Goal: Task Accomplishment & Management: Manage account settings

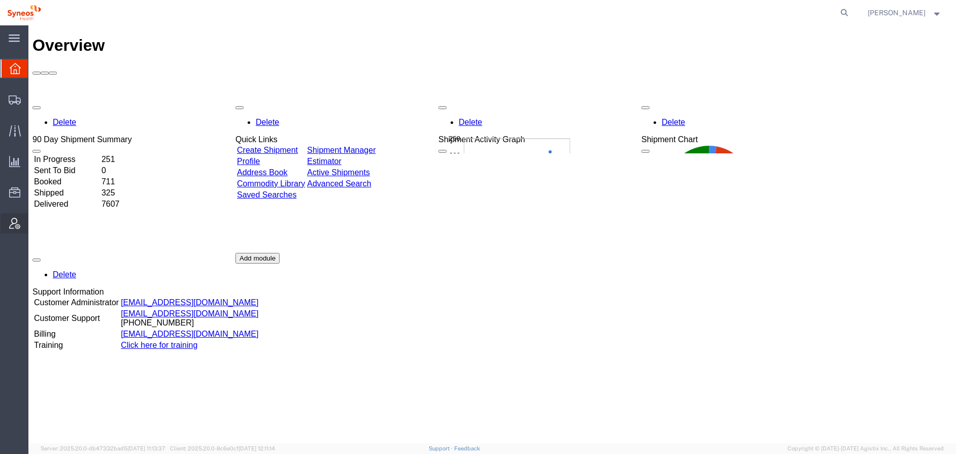
click at [35, 223] on span "Account Admin" at bounding box center [31, 223] width 7 height 20
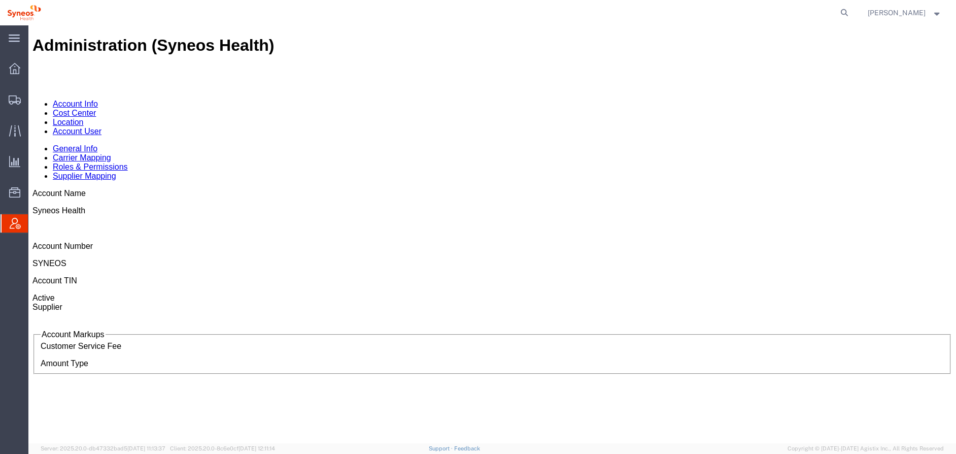
click at [96, 109] on link "Cost Center" at bounding box center [74, 113] width 43 height 9
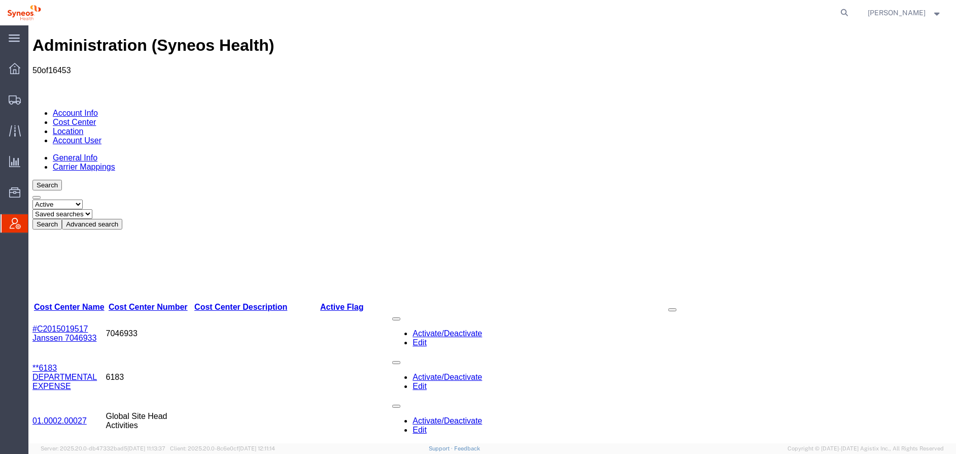
click at [122, 219] on button "Advanced search" at bounding box center [92, 224] width 60 height 11
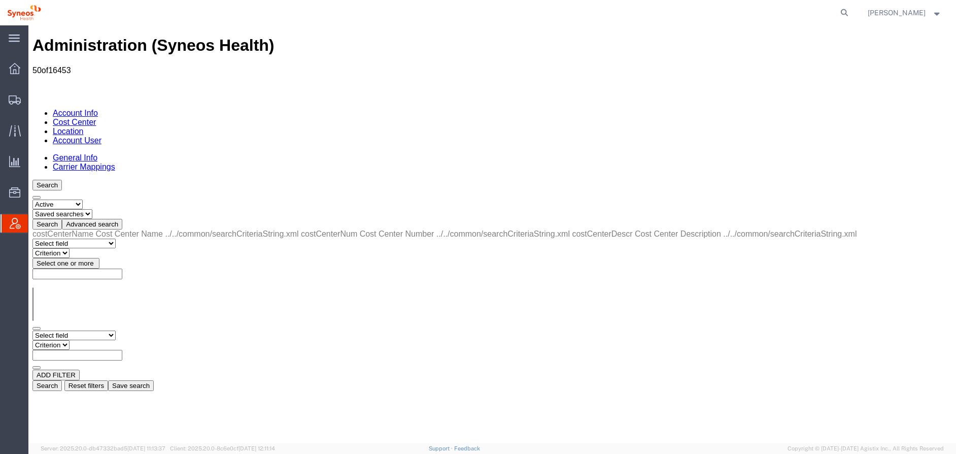
click at [104, 330] on select "Select field Cost Center Description Cost Center Name Cost Center Number" at bounding box center [73, 335] width 83 height 10
select select "costCenterNum"
click at [32, 330] on select "Select field Cost Center Description Cost Center Name Cost Center Number" at bounding box center [73, 335] width 83 height 10
click at [93, 340] on select "Criterion contains does not contain is is blank is not blank starts with" at bounding box center [62, 345] width 61 height 10
select select "contains"
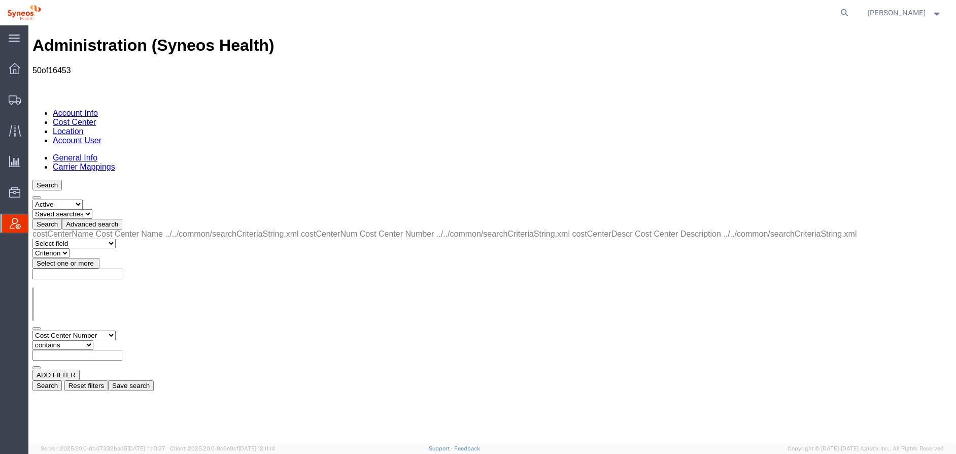
click at [93, 340] on select "Criterion contains does not contain is is blank is not blank starts with" at bounding box center [62, 345] width 61 height 10
paste input "7065768"
type input "7065768"
click at [62, 380] on button "Search" at bounding box center [46, 385] width 29 height 11
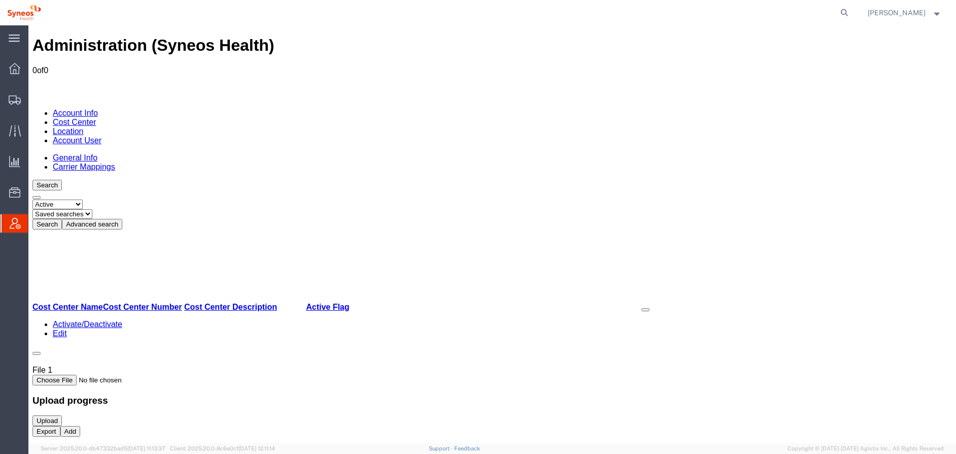
click at [81, 428] on button "Add" at bounding box center [70, 431] width 20 height 11
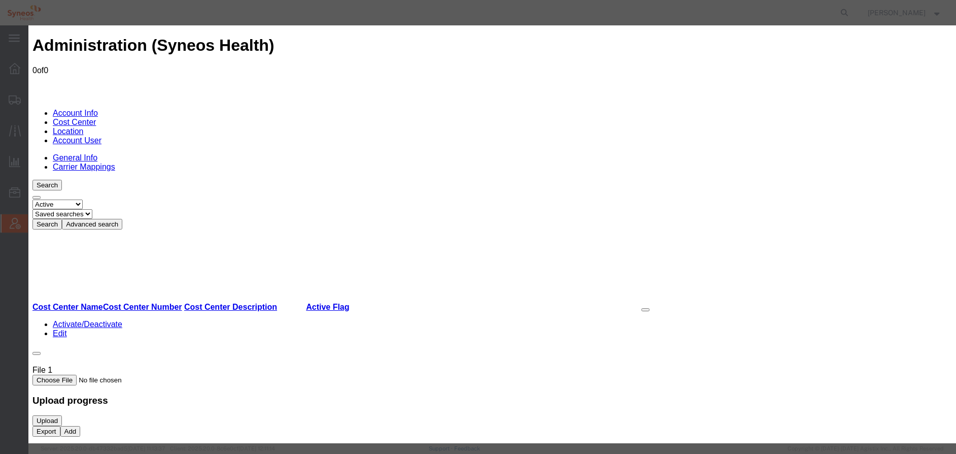
select select "COSTCENTER"
paste input "7065768"
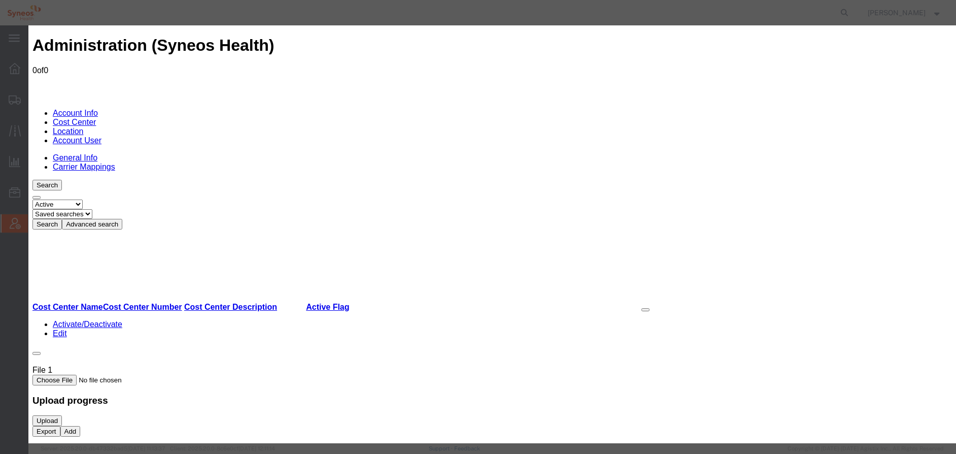
type input "7065768"
paste input "Sun Pharma 7065768 UTRE-24-01"
type input "Sun Pharma 7065768 UTRE-24-01"
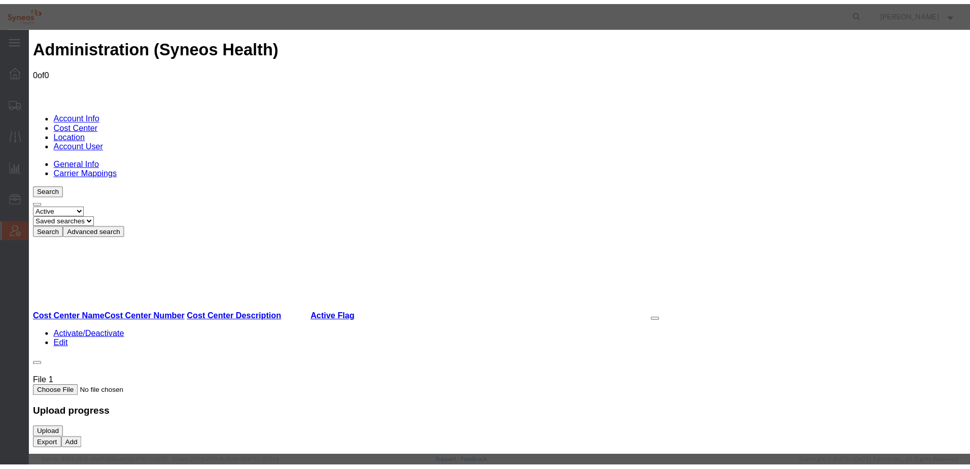
scroll to position [0, 0]
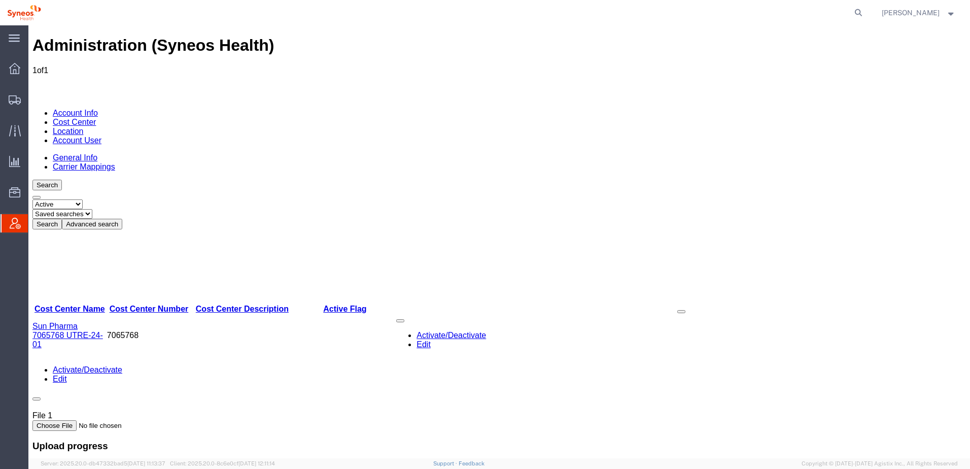
click at [101, 136] on link "Account User" at bounding box center [77, 140] width 49 height 9
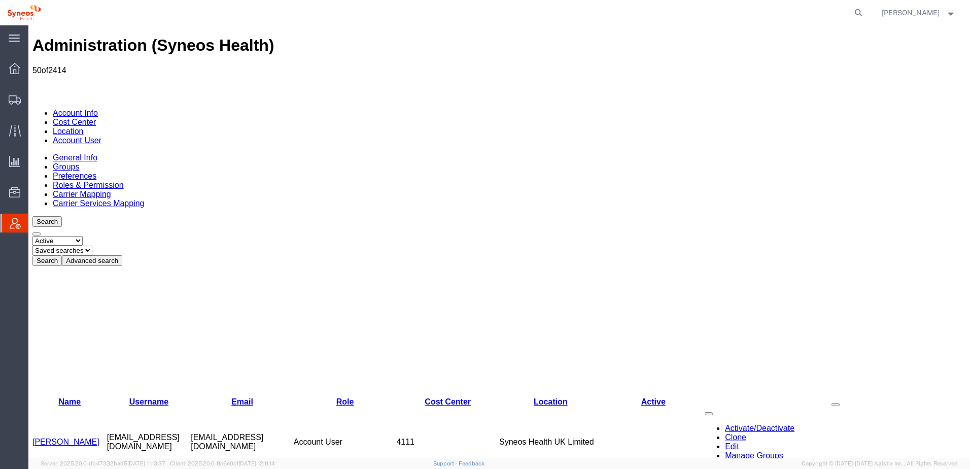
click at [122, 255] on button "Advanced search" at bounding box center [92, 260] width 60 height 11
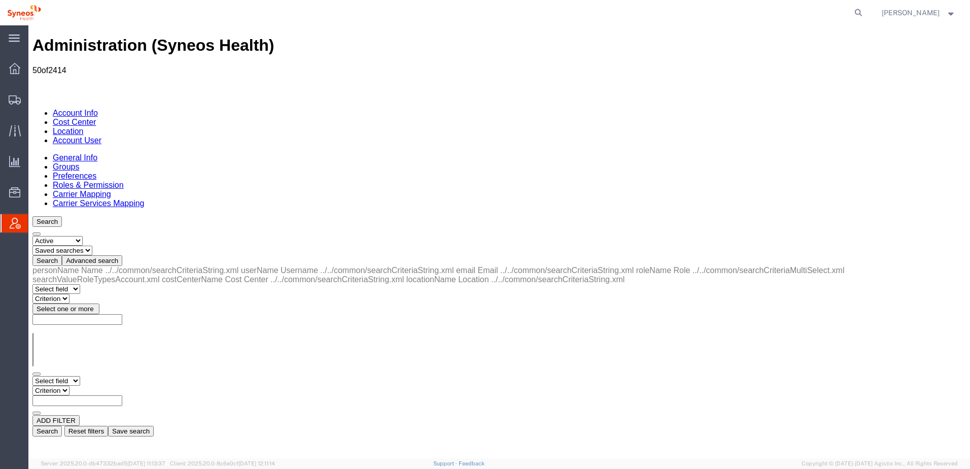
click at [80, 376] on select "Select field Cost Center Email Location Name Role Username" at bounding box center [56, 381] width 48 height 10
select select "personName"
click at [32, 376] on select "Select field Cost Center Email Location Name Role Username" at bounding box center [56, 381] width 48 height 10
click at [93, 386] on select "Criterion contains does not contain is is blank is not blank starts with" at bounding box center [62, 391] width 61 height 10
select select "contains"
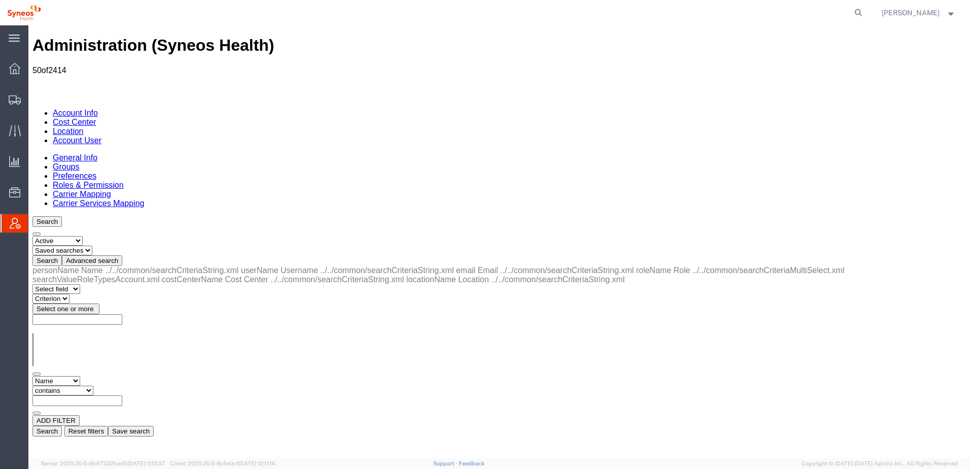
click at [93, 386] on select "Criterion contains does not contain is is blank is not blank starts with" at bounding box center [62, 391] width 61 height 10
click at [122, 395] on input "text" at bounding box center [77, 400] width 90 height 11
paste input "Mandocdoc"
type input "Mandocdoc"
click at [62, 426] on button "Search" at bounding box center [46, 431] width 29 height 11
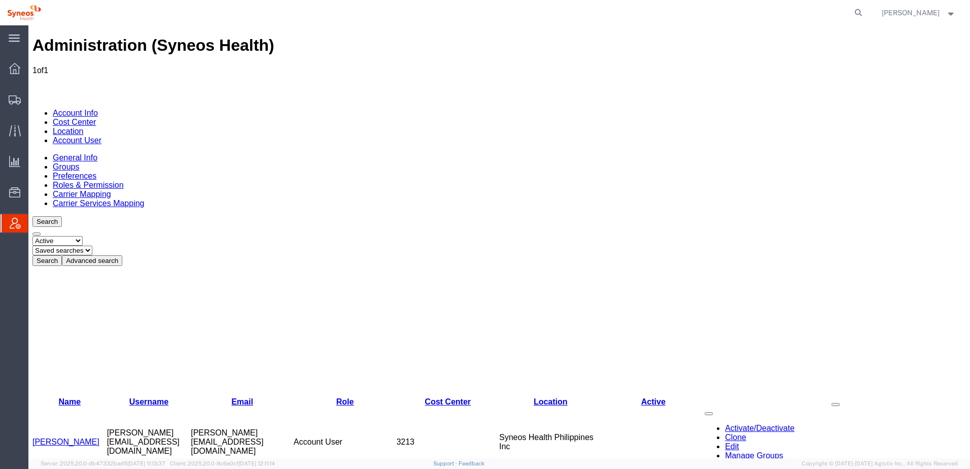
click at [65, 437] on link "[PERSON_NAME]" at bounding box center [65, 441] width 67 height 9
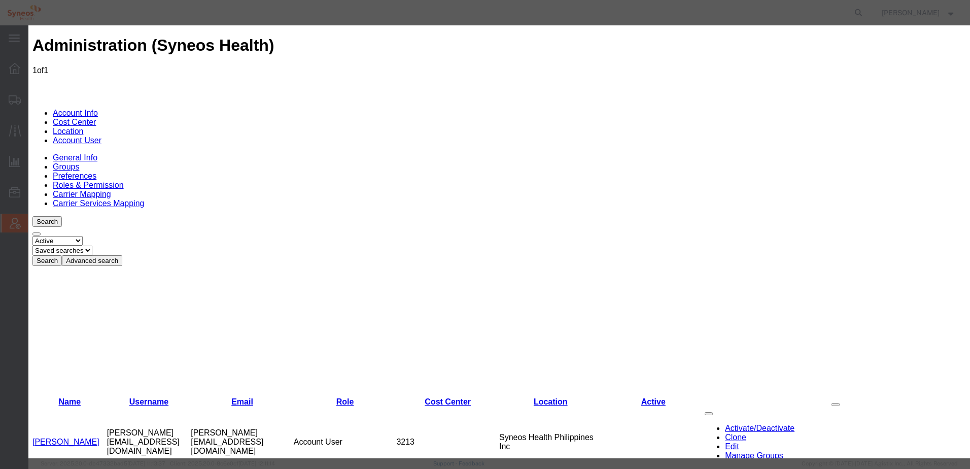
select select "DEPARTMENT"
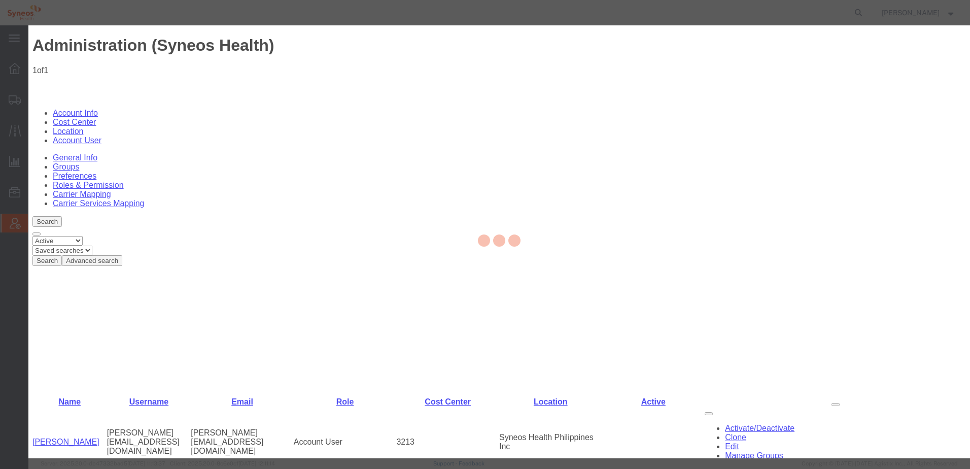
select select
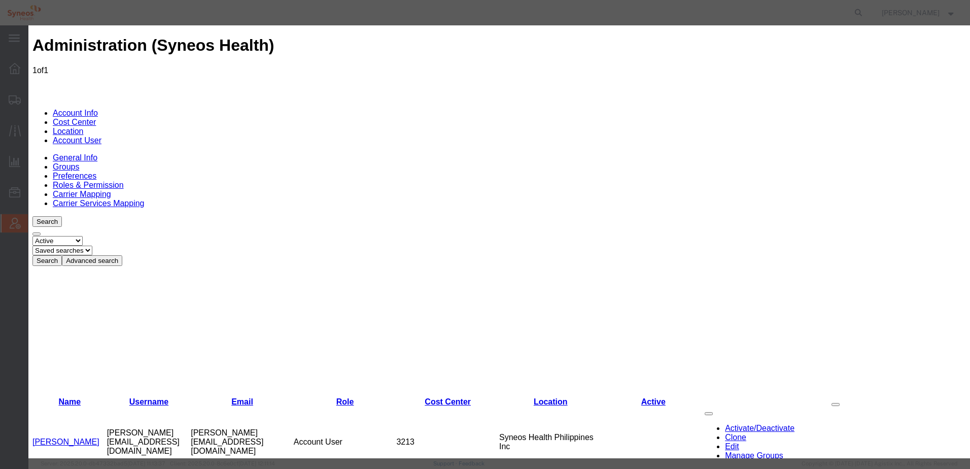
select select "DEPARTMENT"
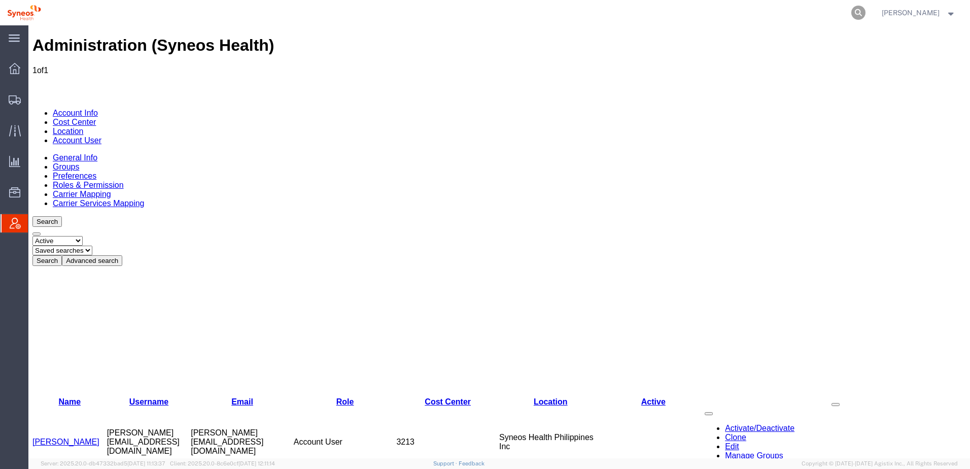
click at [866, 10] on icon at bounding box center [858, 13] width 14 height 14
paste input "393145346302"
type input "393145346302"
click at [866, 10] on icon at bounding box center [858, 13] width 14 height 14
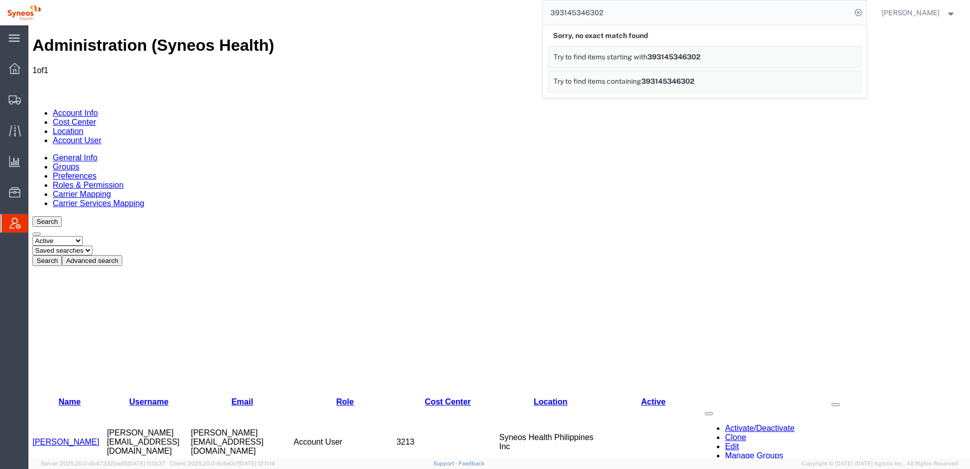
click at [684, 240] on div "Administration (Syneos Health) 1 of 1 Account Info Cost Center Location Account…" at bounding box center [499, 333] width 934 height 594
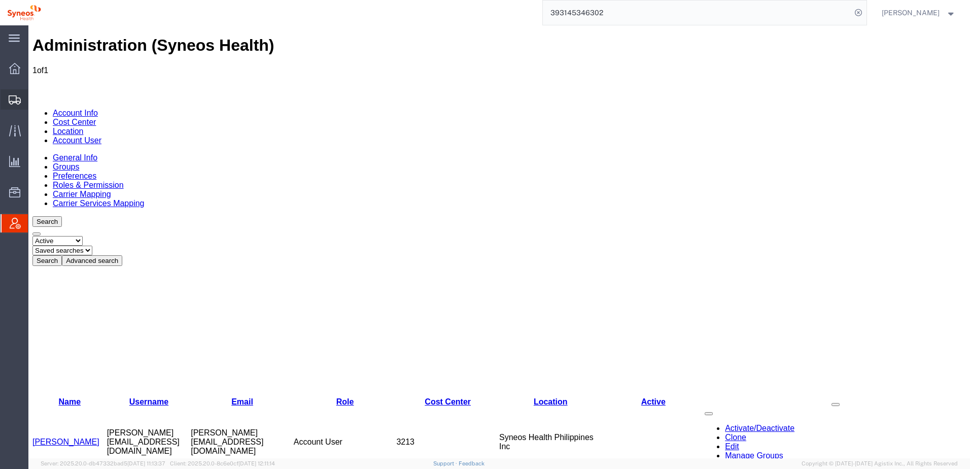
click at [5, 100] on div at bounding box center [15, 99] width 28 height 20
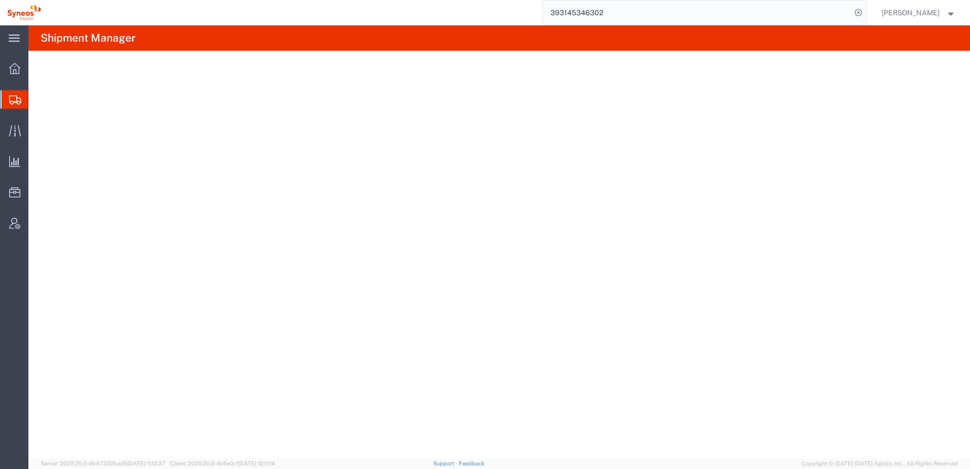
click at [0, 0] on span "Shipment Manager" at bounding box center [0, 0] width 0 height 0
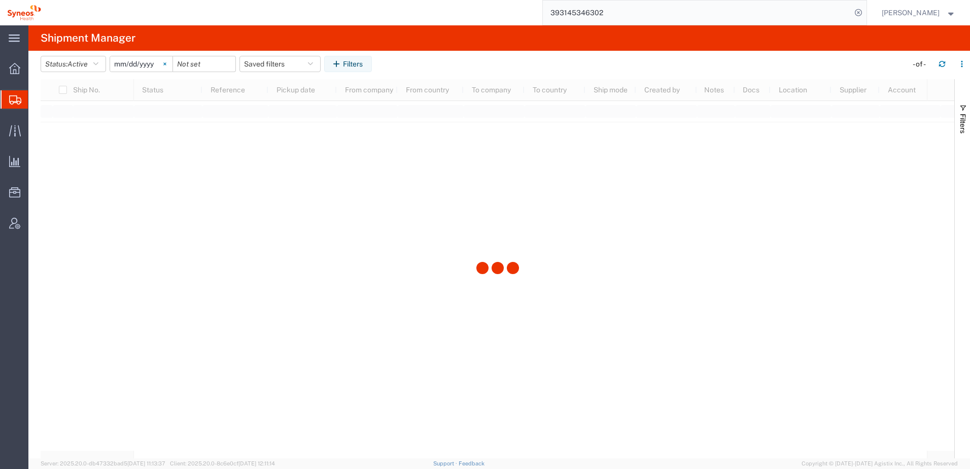
click at [168, 61] on svg-icon at bounding box center [164, 63] width 15 height 15
click at [98, 62] on icon "button" at bounding box center [95, 63] width 5 height 7
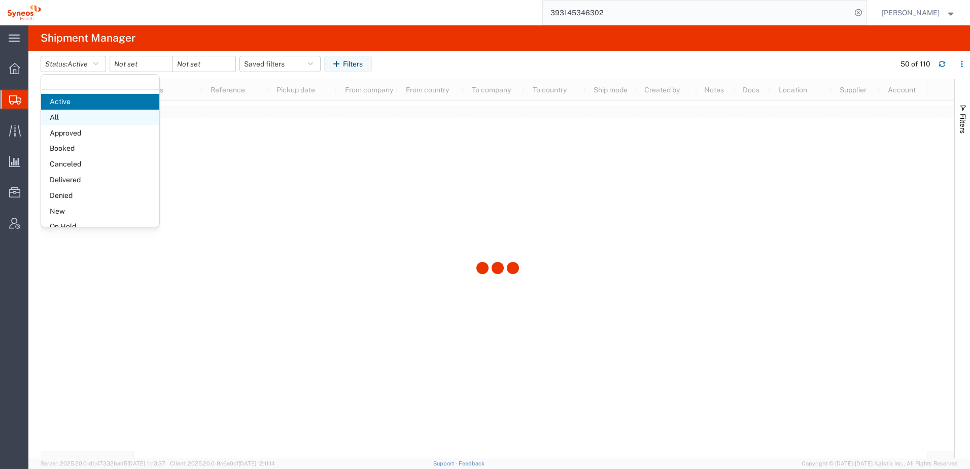
click at [78, 115] on span "All" at bounding box center [100, 118] width 118 height 16
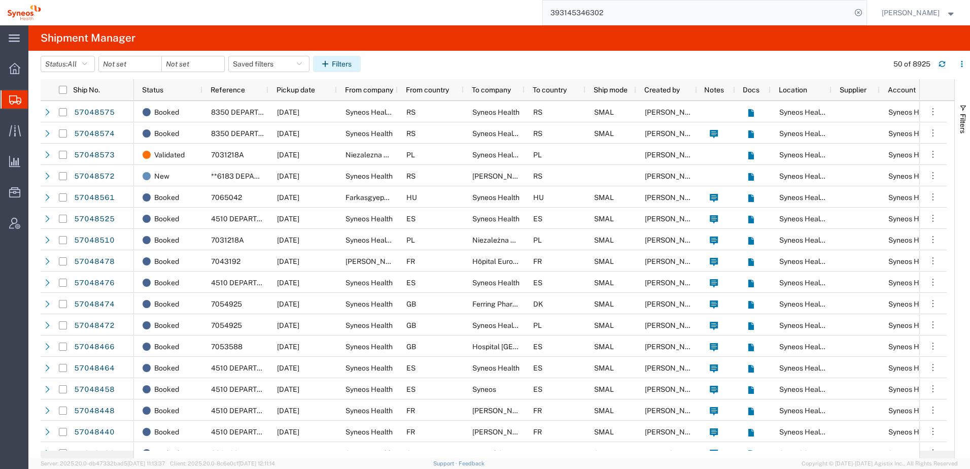
click at [345, 67] on button "Filters" at bounding box center [337, 64] width 48 height 16
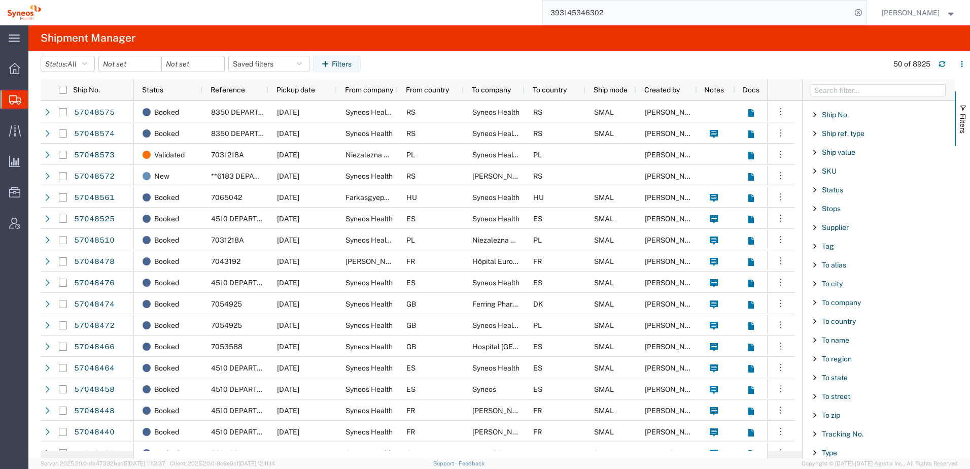
scroll to position [882, 0]
click at [835, 282] on span "To company" at bounding box center [841, 280] width 39 height 8
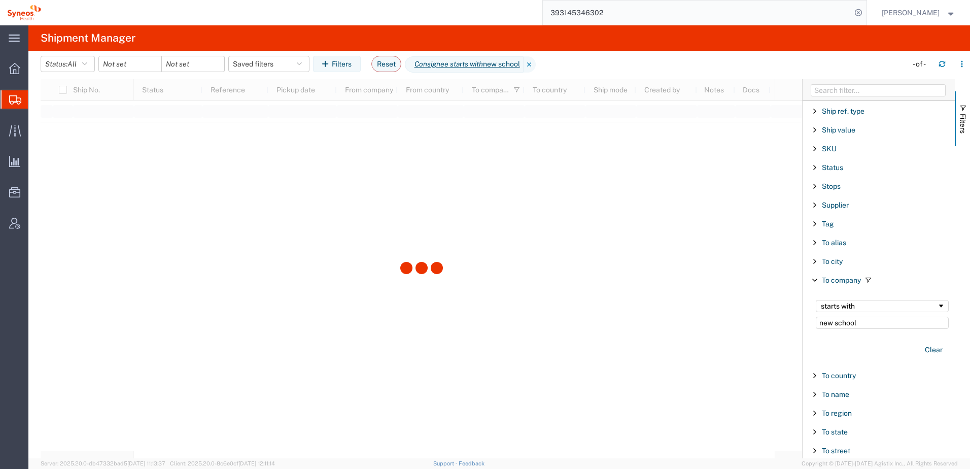
type input "new school"
click at [882, 302] on div "starts with" at bounding box center [879, 306] width 116 height 8
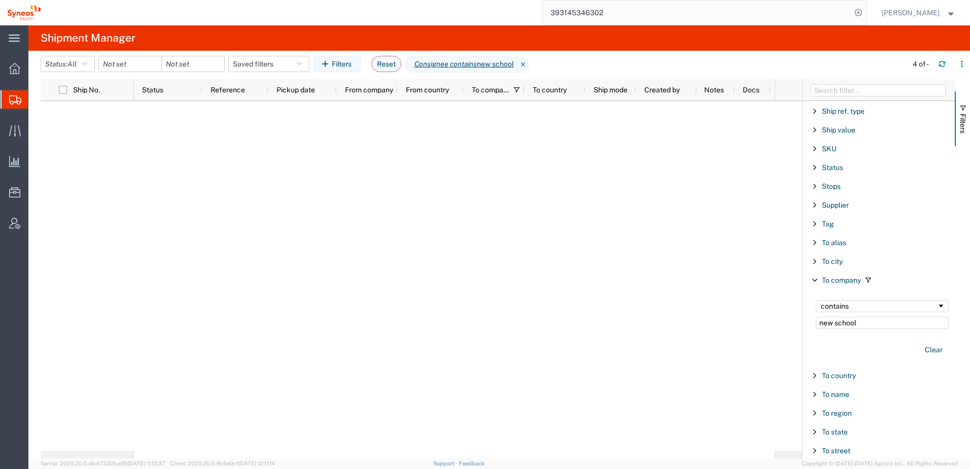
drag, startPoint x: 620, startPoint y: 12, endPoint x: 548, endPoint y: 15, distance: 71.6
click at [548, 15] on div "393145346302" at bounding box center [457, 12] width 819 height 25
paste input "491733951"
type input "393491733951"
click at [866, 13] on icon at bounding box center [858, 13] width 14 height 14
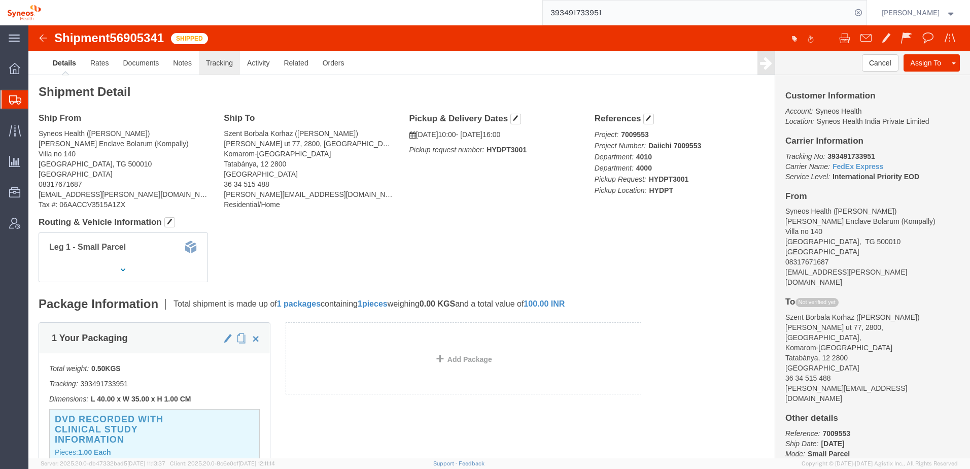
click link "Tracking"
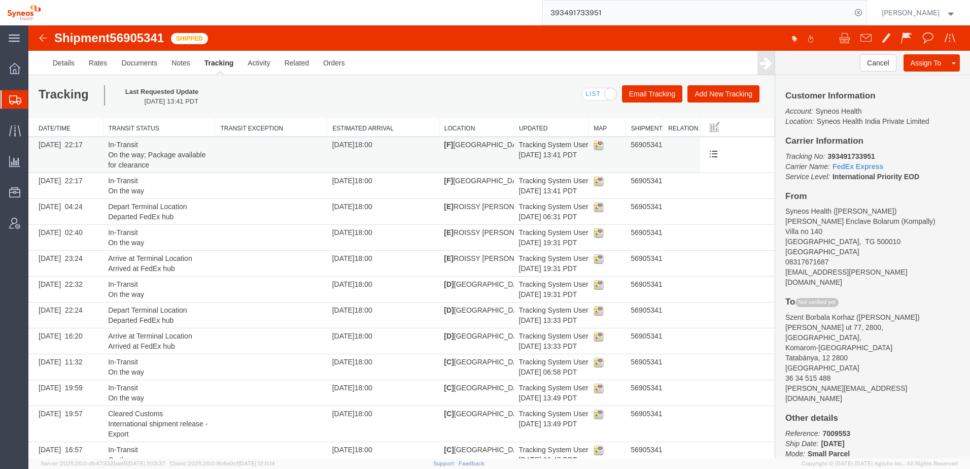
click at [74, 144] on span "[DATE] 22:17" at bounding box center [61, 145] width 44 height 8
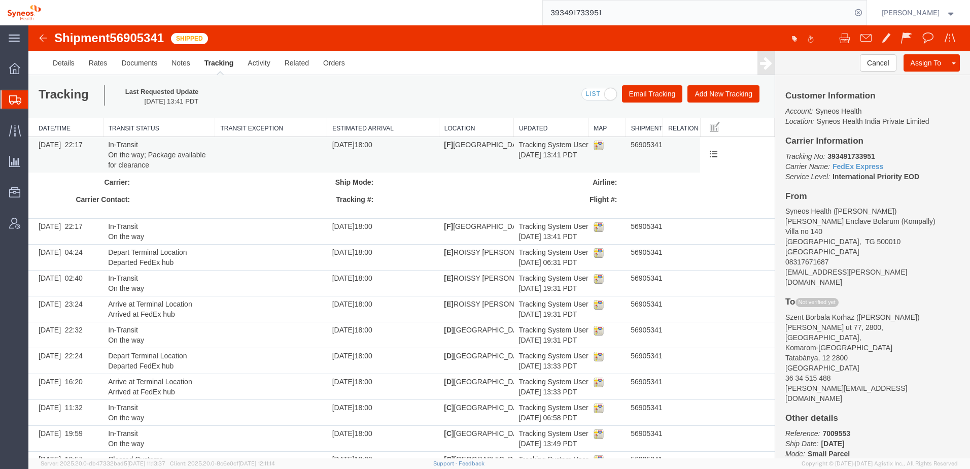
click at [540, 153] on td "Tracking System User [DATE] 13:41 PDT" at bounding box center [551, 155] width 75 height 36
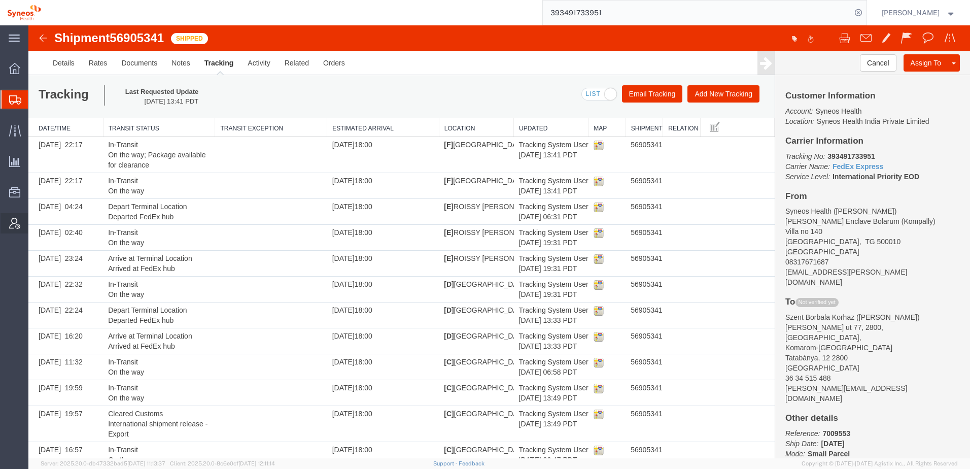
click at [35, 223] on span "Account Admin" at bounding box center [31, 223] width 7 height 20
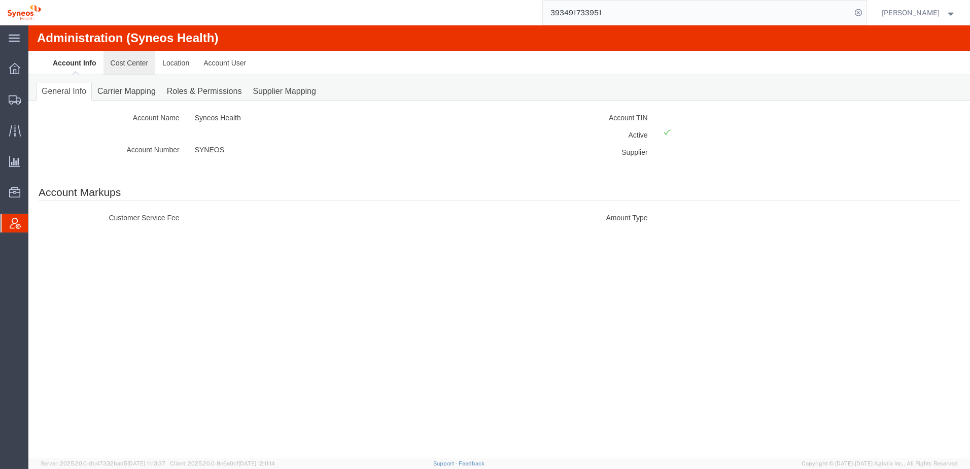
click at [133, 66] on link "Cost Center" at bounding box center [130, 63] width 52 height 24
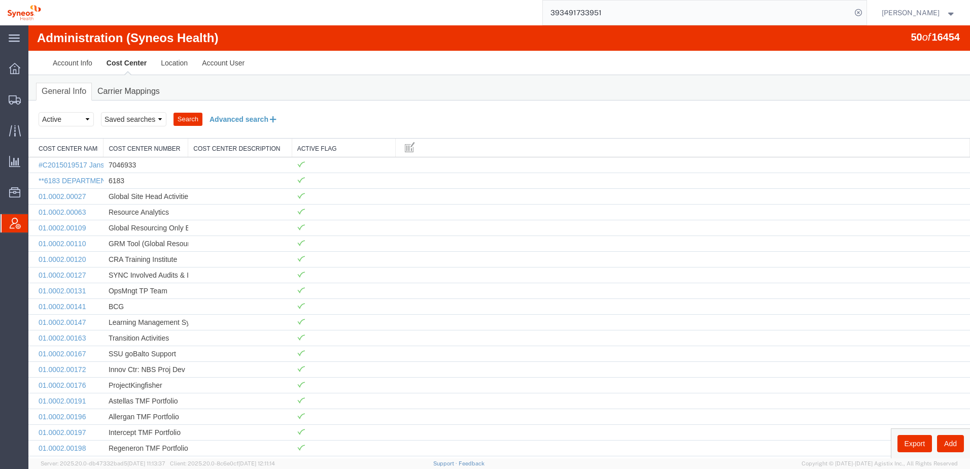
click at [241, 118] on button "Advanced search" at bounding box center [243, 119] width 83 height 17
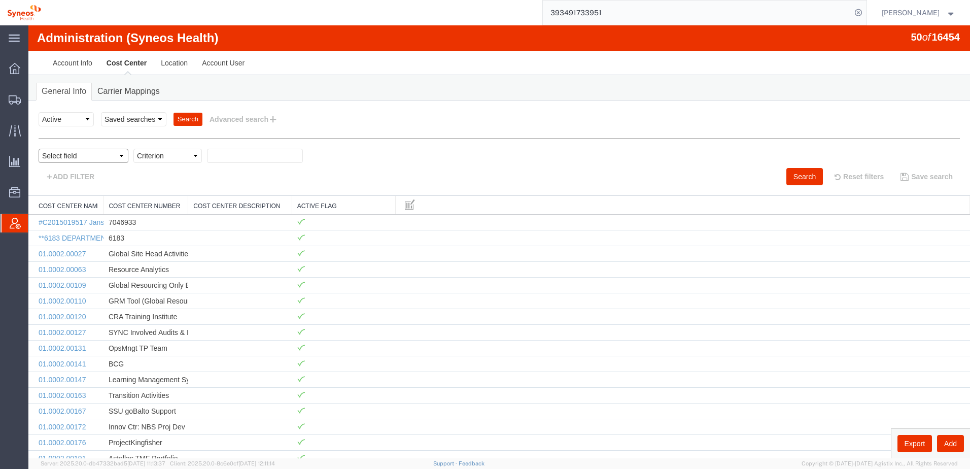
click at [121, 155] on select "Select field Cost Center Description Cost Center Name Cost Center Number" at bounding box center [84, 156] width 90 height 14
select select "costCenterNum"
click at [39, 149] on select "Select field Cost Center Description Cost Center Name Cost Center Number" at bounding box center [84, 156] width 90 height 14
drag, startPoint x: 197, startPoint y: 156, endPoint x: 190, endPoint y: 161, distance: 9.1
click at [197, 156] on select "Criterion contains does not contain is is blank is not blank starts with" at bounding box center [167, 156] width 69 height 14
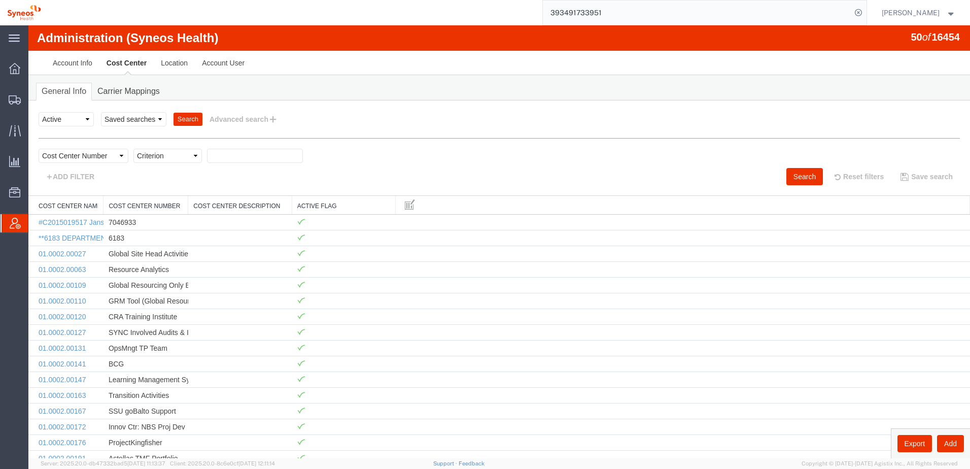
select select "contains"
click at [133, 149] on select "Criterion contains does not contain is is blank is not blank starts with" at bounding box center [167, 156] width 69 height 14
click at [212, 157] on input "text" at bounding box center [255, 156] width 96 height 14
paste input "7073126"
type input "7073126"
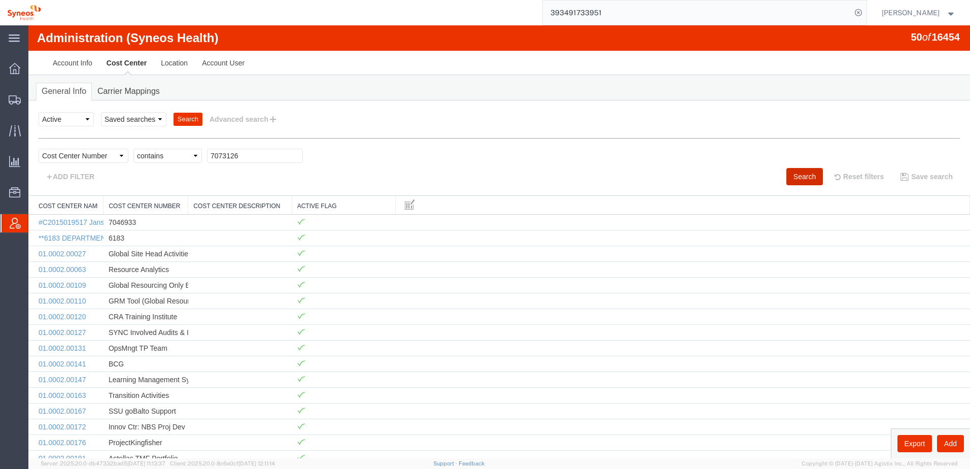
click at [793, 176] on button "Search" at bounding box center [805, 176] width 37 height 17
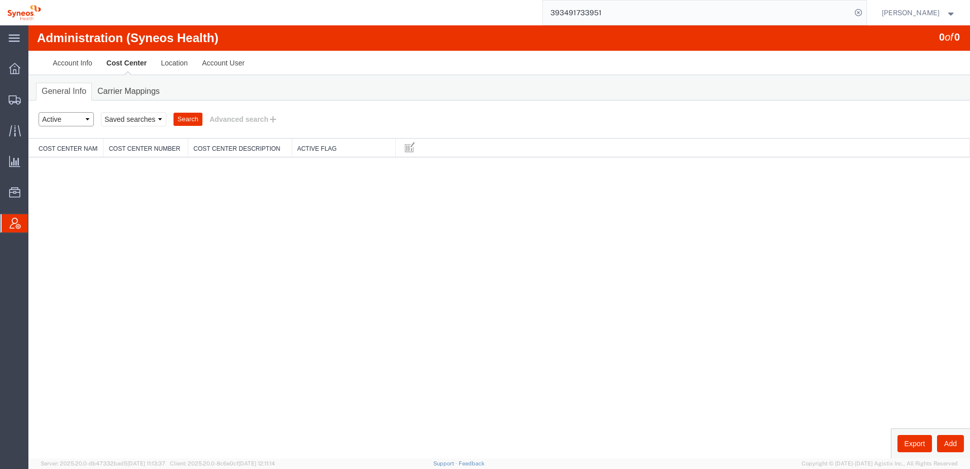
click at [86, 119] on select "Select status Active All Inactive" at bounding box center [66, 119] width 55 height 14
select select "ALL"
click at [39, 112] on select "Select status Active All Inactive" at bounding box center [66, 119] width 55 height 14
click at [188, 116] on button "Search" at bounding box center [188, 119] width 29 height 13
click at [254, 126] on button "Advanced search" at bounding box center [243, 119] width 83 height 17
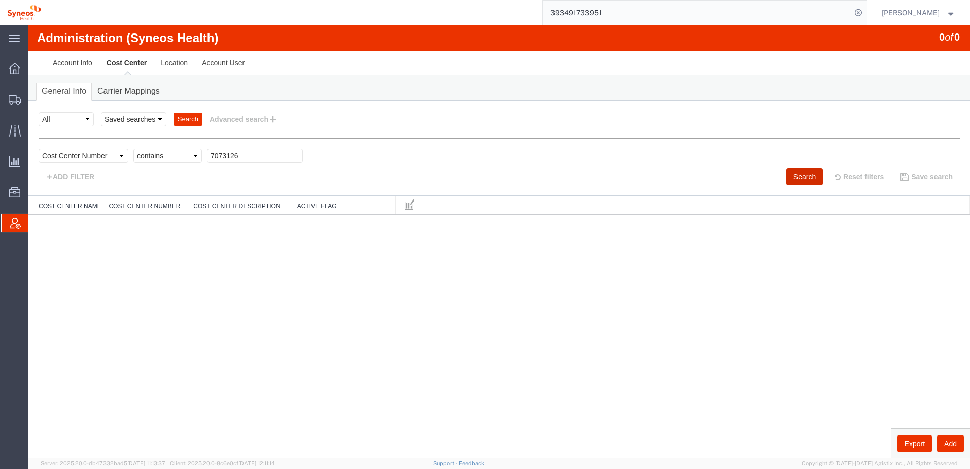
click at [795, 177] on button "Search" at bounding box center [805, 176] width 37 height 17
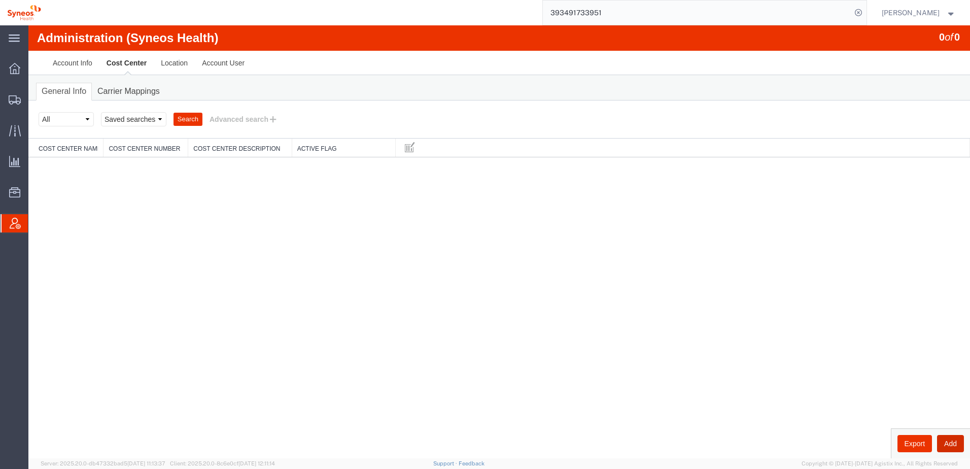
click at [948, 445] on button "Add" at bounding box center [950, 443] width 27 height 17
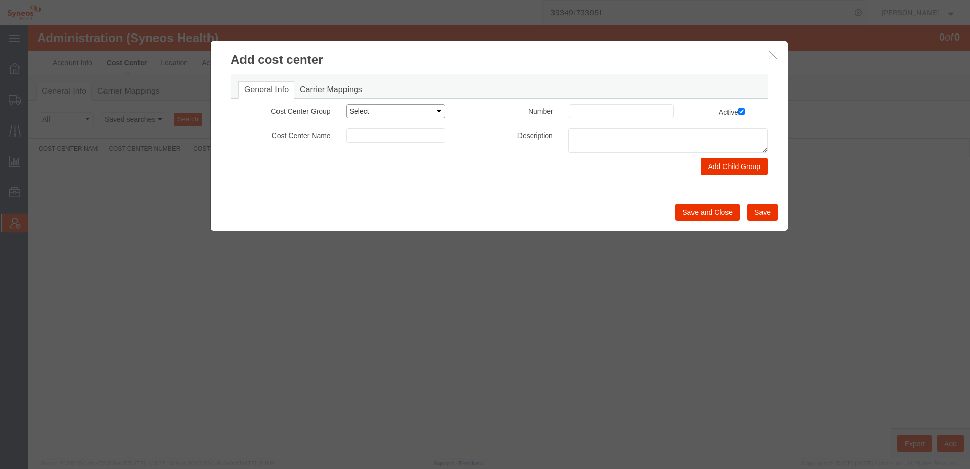
click at [432, 111] on select "Select Buyer Cost Center Department Operations Number Order Number Sales Person" at bounding box center [396, 111] width 100 height 14
select select "COSTCENTER"
click at [346, 104] on select "Select Buyer Cost Center Department Operations Number Order Number Sales Person" at bounding box center [396, 111] width 100 height 14
paste input "7073126"
type input "7073126"
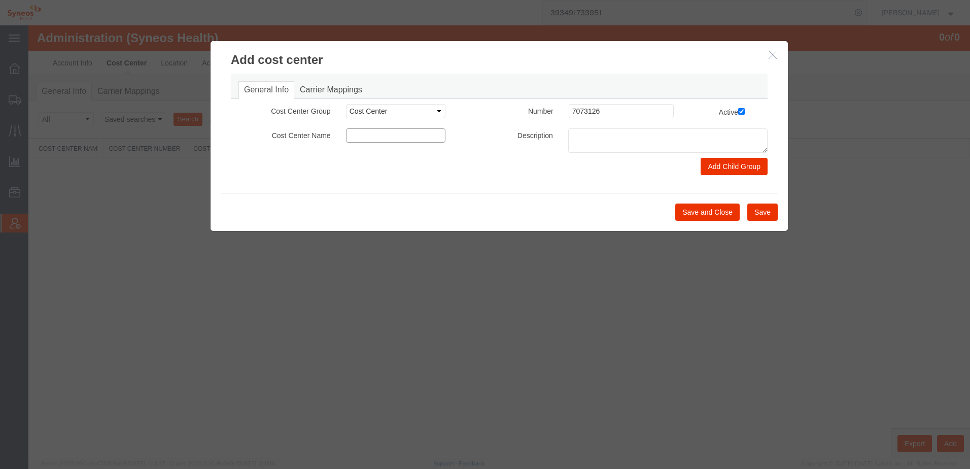
click at [347, 132] on input at bounding box center [396, 135] width 100 height 14
click at [350, 133] on input at bounding box center [396, 135] width 100 height 14
paste input "GSWCO.IC.Syneos.consult.25.PrintProd"
type input "GSWCO.IC.Syneos.consult.25.PrintProd"
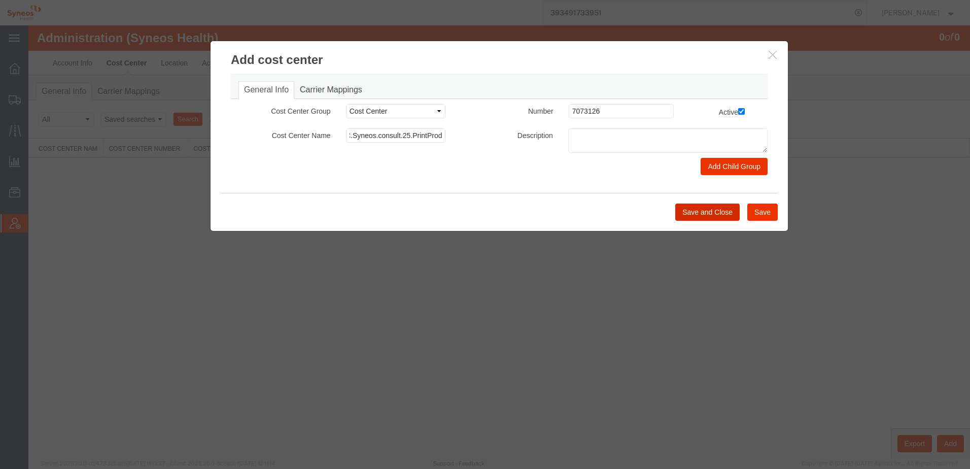
click at [710, 212] on button "Save and Close" at bounding box center [707, 211] width 64 height 17
